Goal: Task Accomplishment & Management: Manage account settings

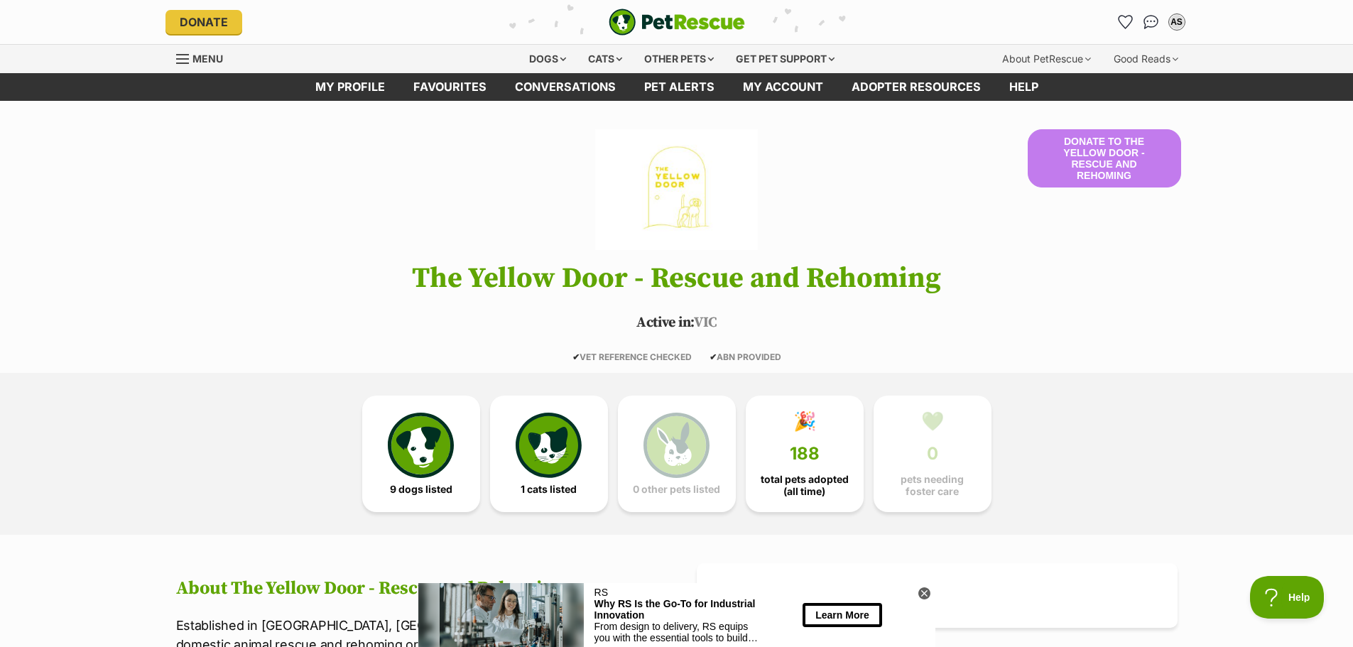
drag, startPoint x: 1128, startPoint y: 18, endPoint x: 1130, endPoint y: 75, distance: 56.1
click at [1127, 18] on icon "Favourites" at bounding box center [1125, 22] width 13 height 13
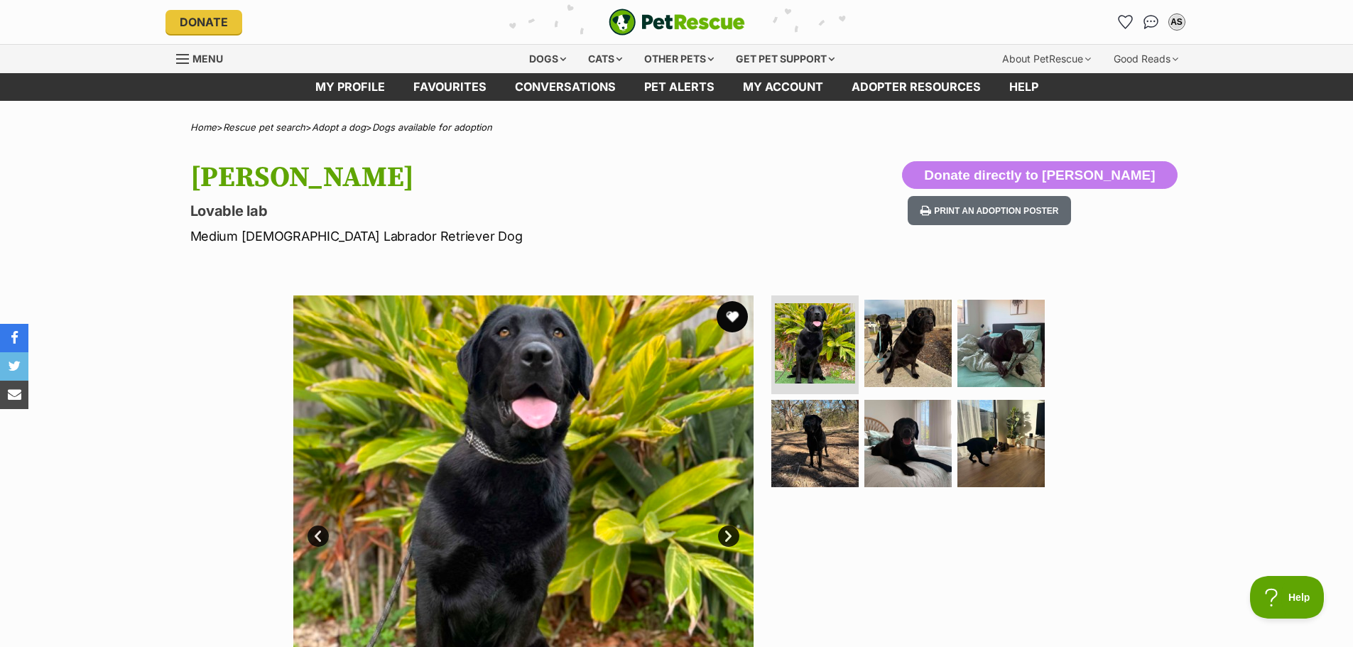
click at [728, 317] on button "favourite" at bounding box center [732, 316] width 31 height 31
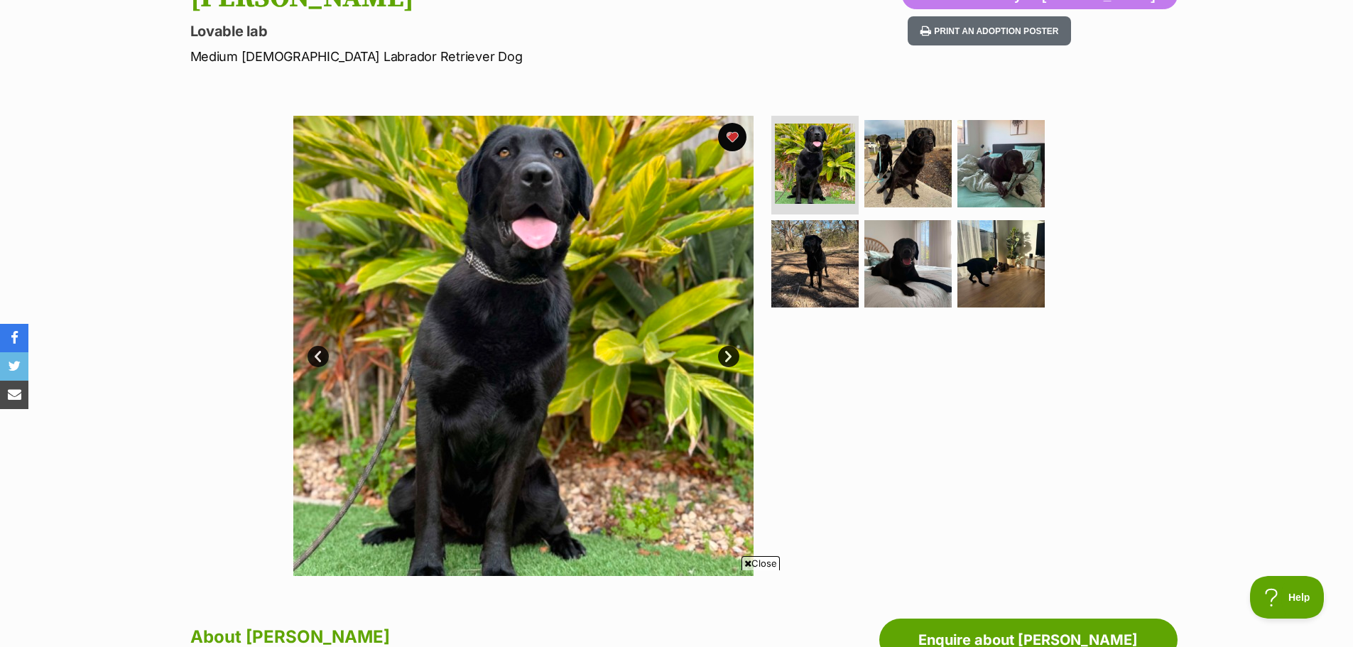
scroll to position [213, 0]
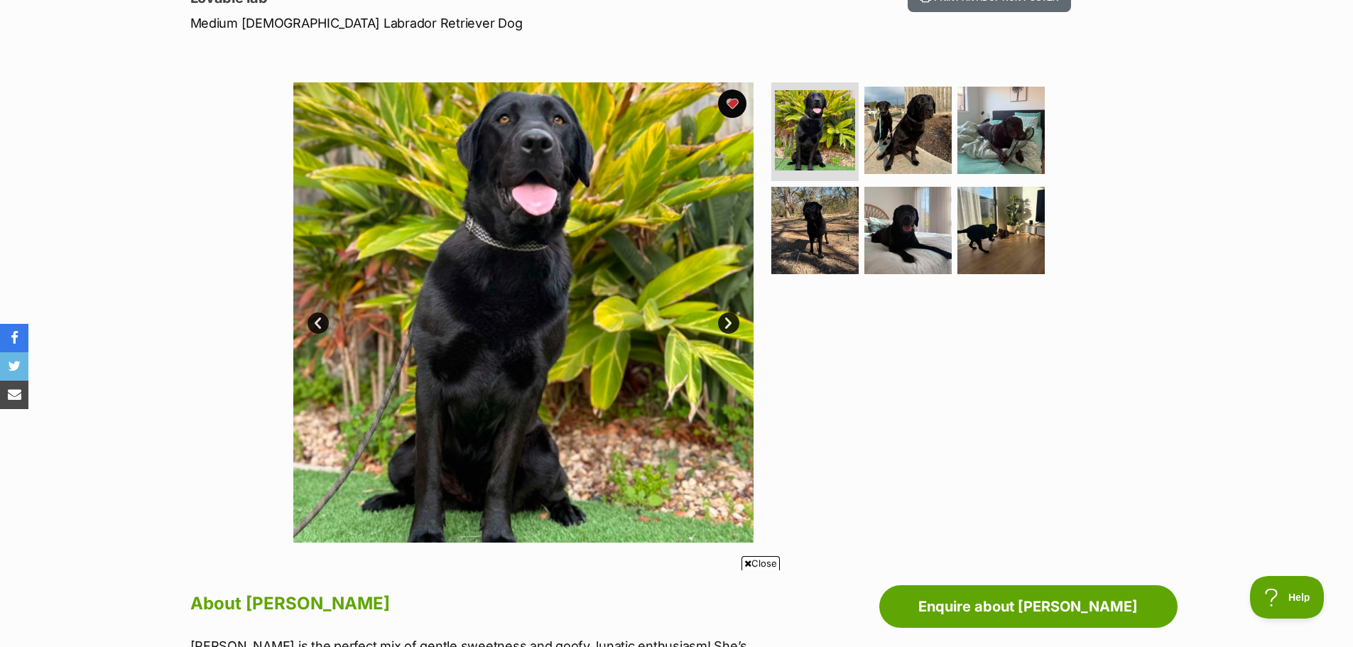
click at [741, 325] on img at bounding box center [523, 312] width 460 height 460
click at [731, 316] on link "Next" at bounding box center [728, 323] width 21 height 21
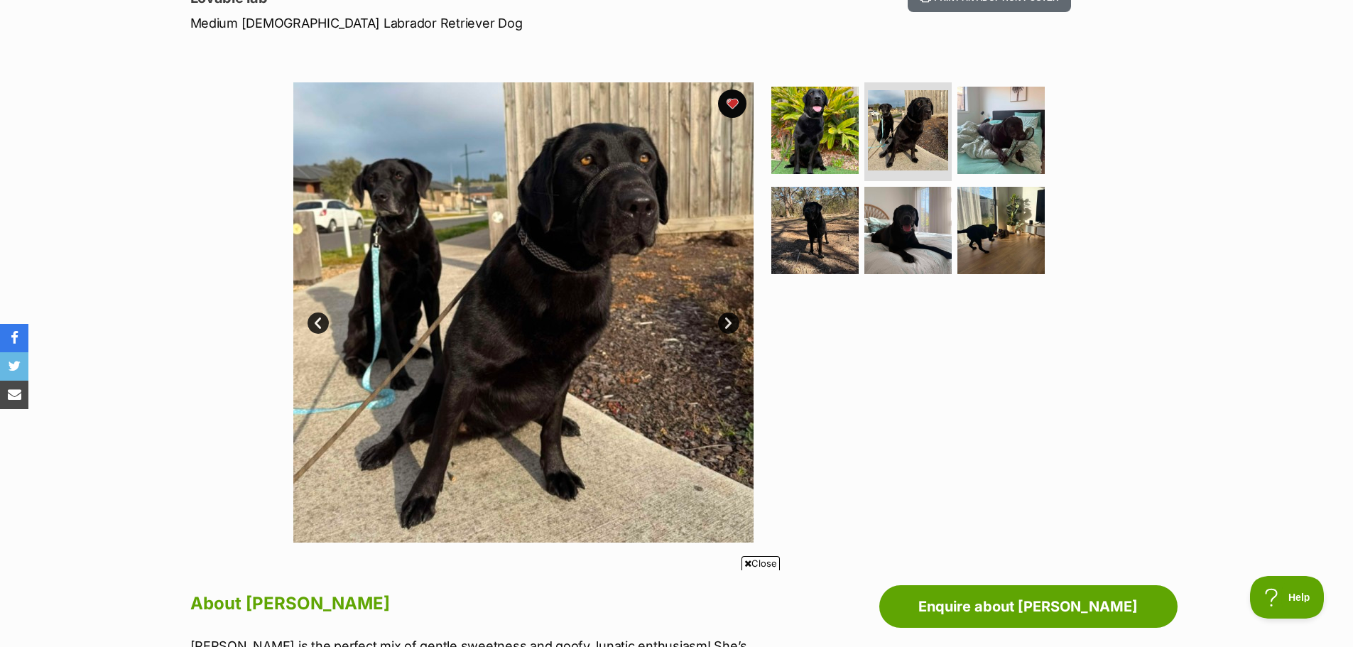
click at [730, 320] on link "Next" at bounding box center [728, 323] width 21 height 21
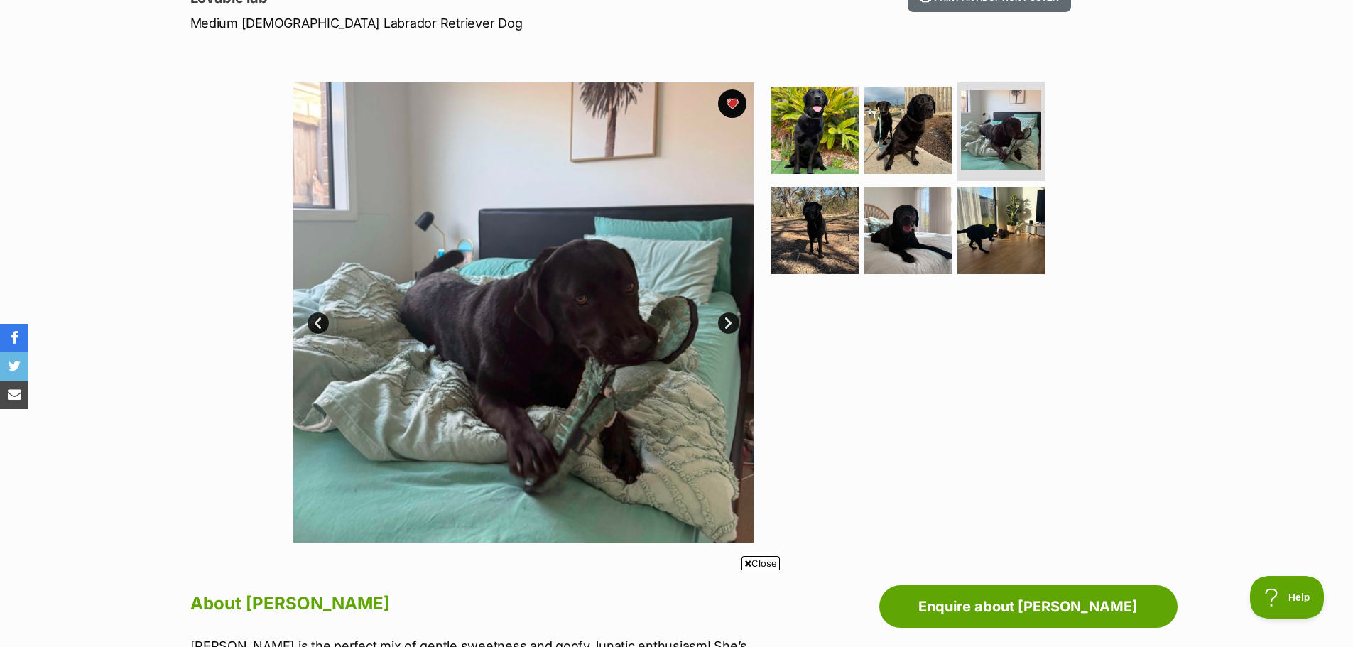
click at [730, 320] on link "Next" at bounding box center [728, 323] width 21 height 21
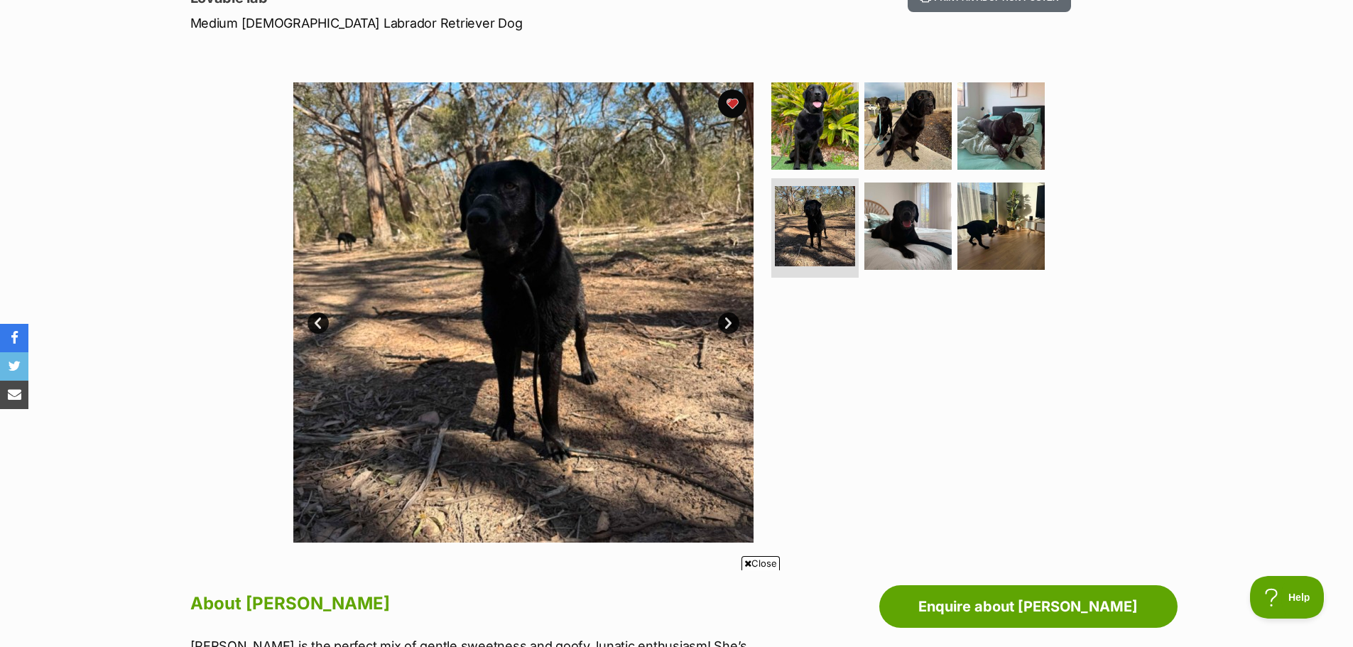
click at [730, 320] on link "Next" at bounding box center [728, 323] width 21 height 21
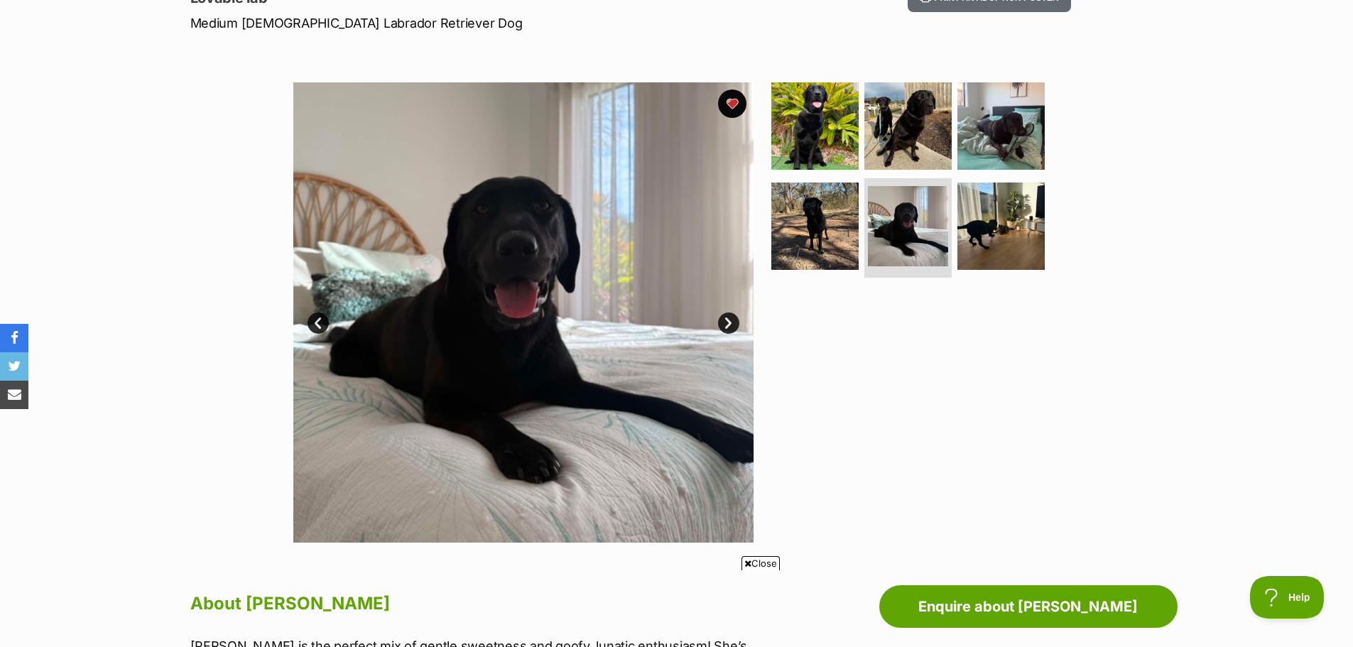
click at [730, 320] on link "Next" at bounding box center [728, 323] width 21 height 21
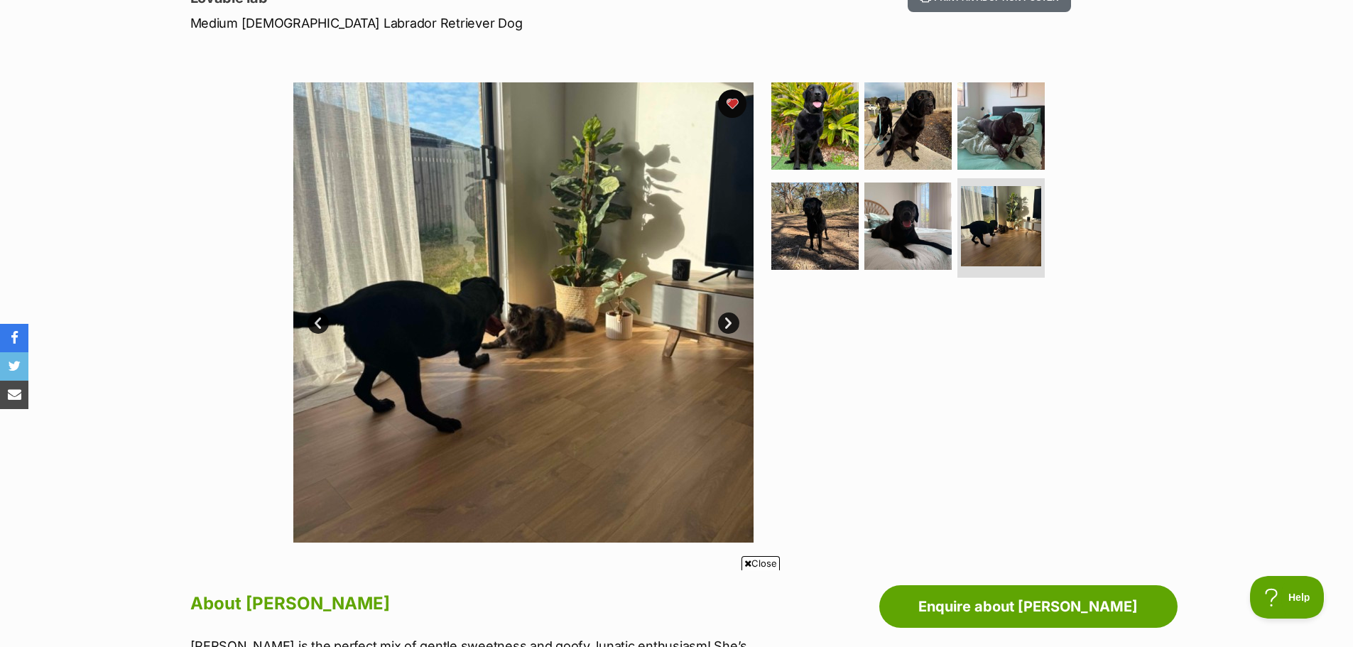
click at [730, 320] on link "Next" at bounding box center [728, 323] width 21 height 21
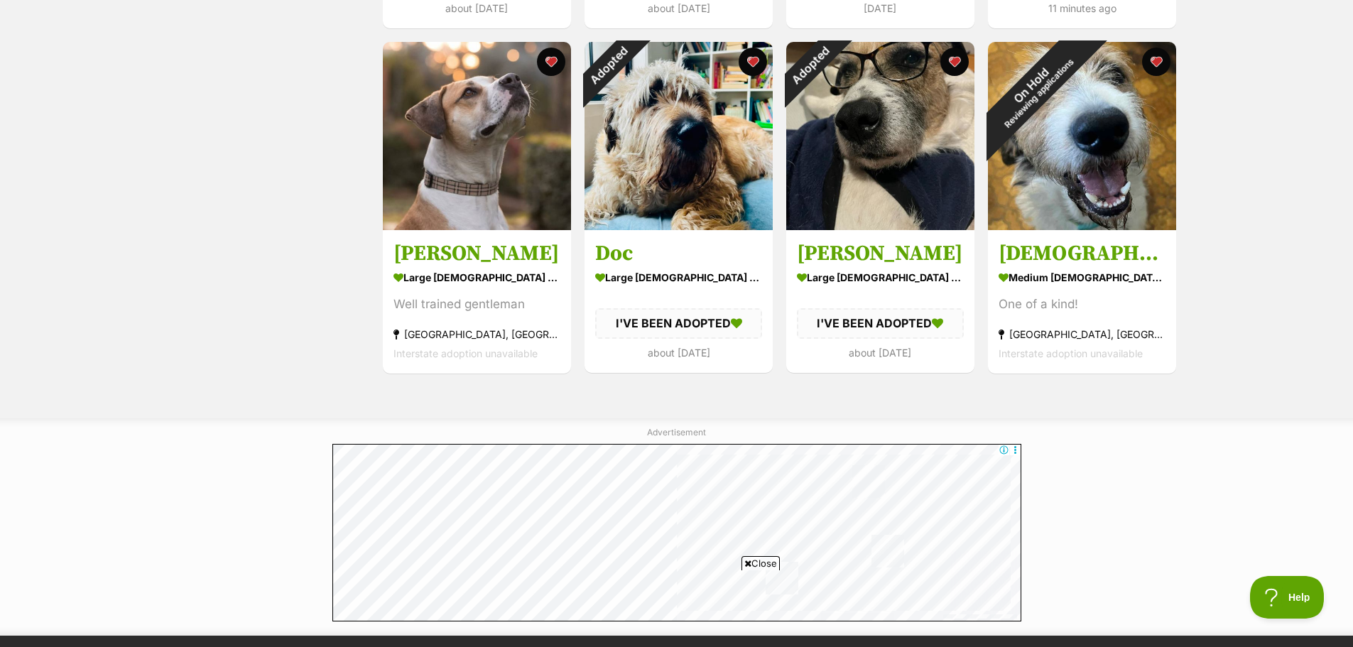
scroll to position [1634, 0]
